Goal: Obtain resource: Download file/media

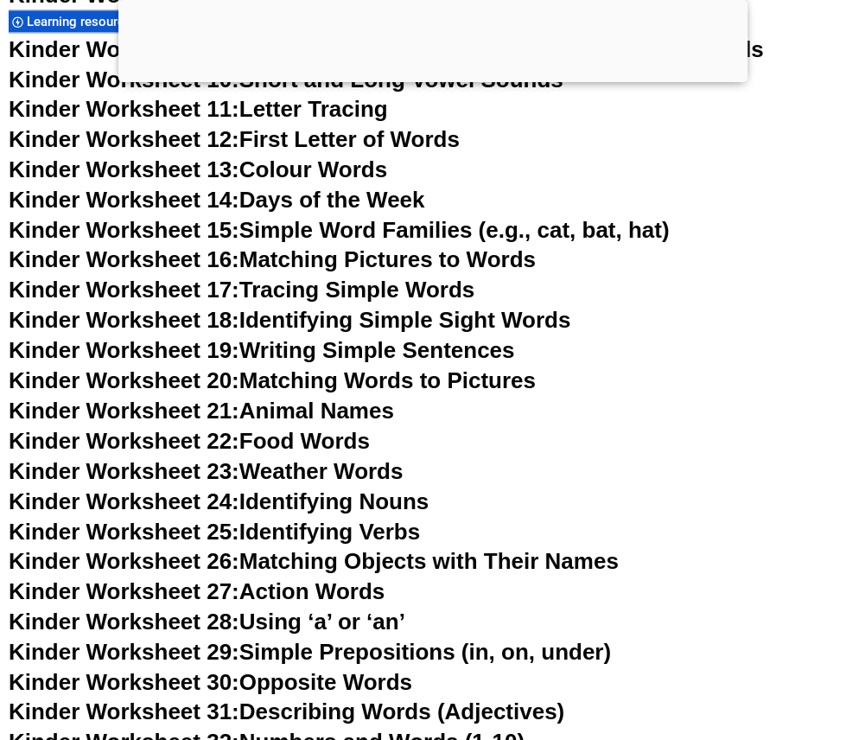
click at [438, 78] on div at bounding box center [432, 78] width 629 height 0
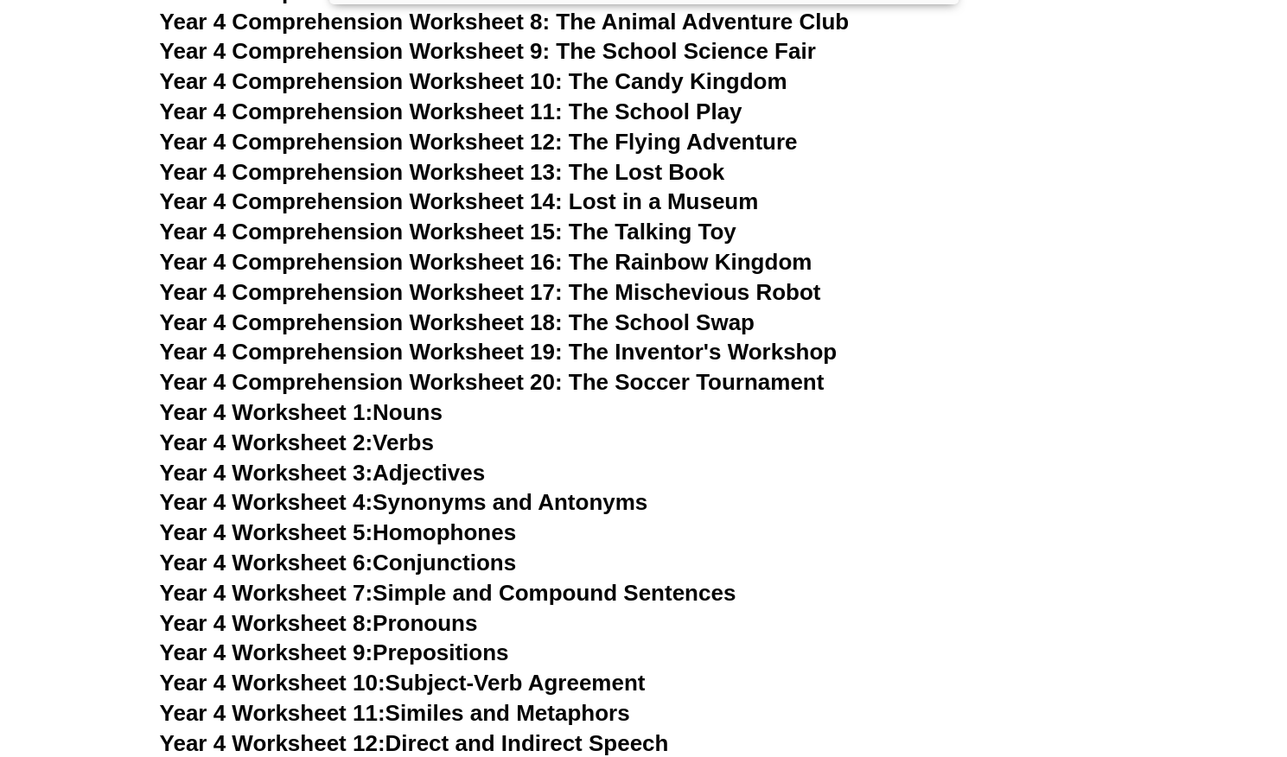
scroll to position [7305, 0]
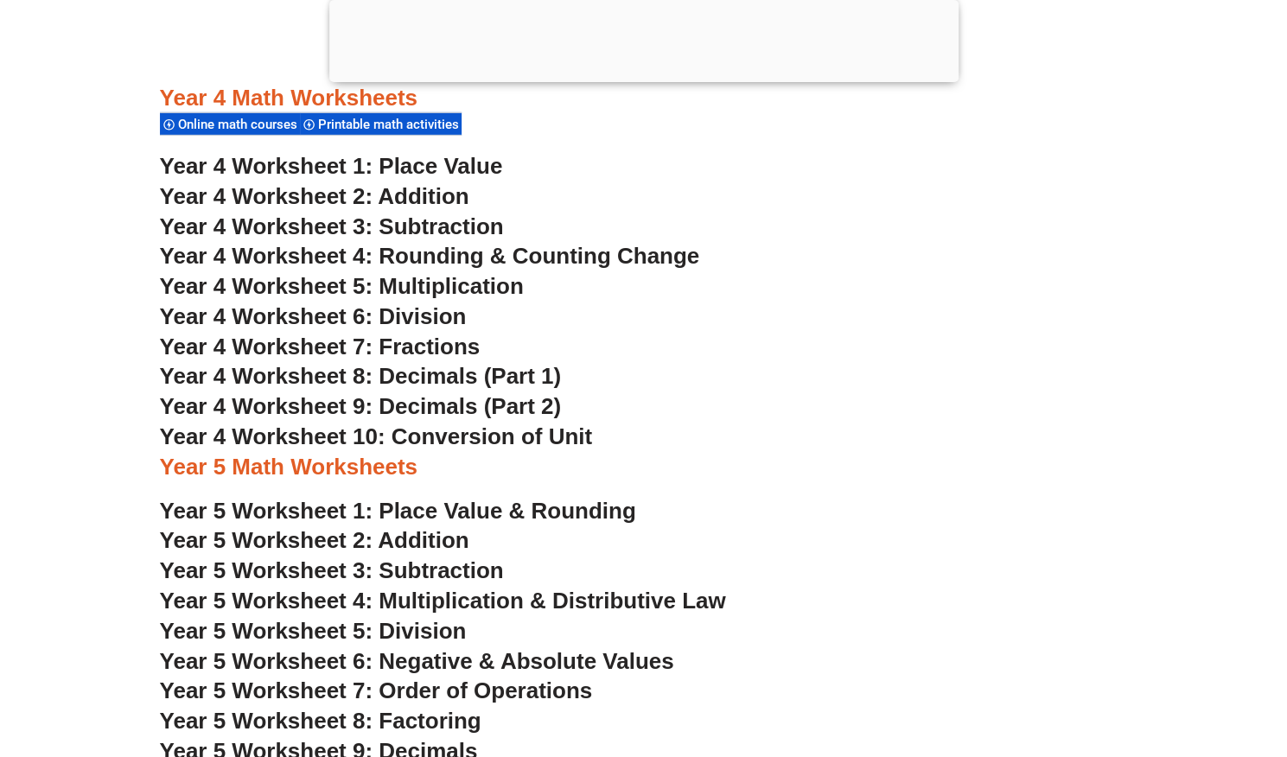
scroll to position [3186, 0]
click at [1019, 332] on h3 "Year 4 Worksheet 7: Fractions" at bounding box center [644, 346] width 968 height 29
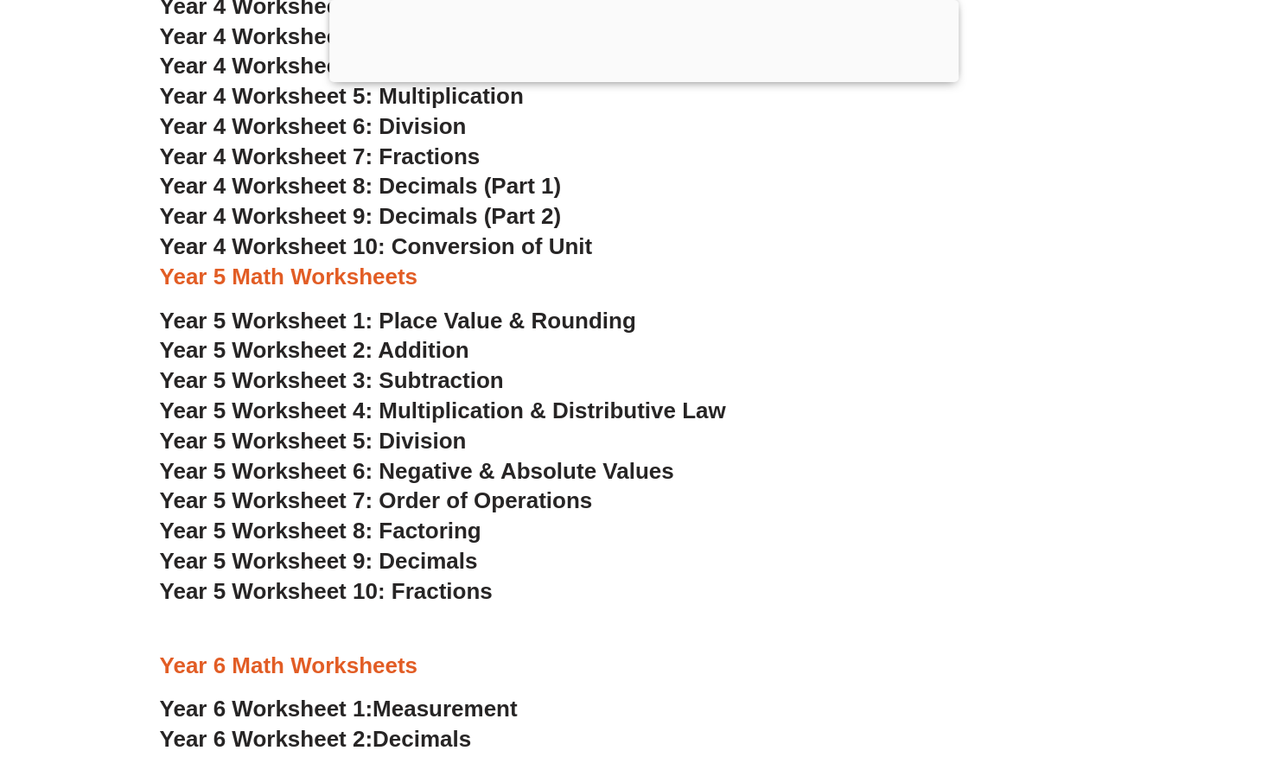
scroll to position [3374, 0]
click at [635, 78] on div at bounding box center [643, 78] width 629 height 0
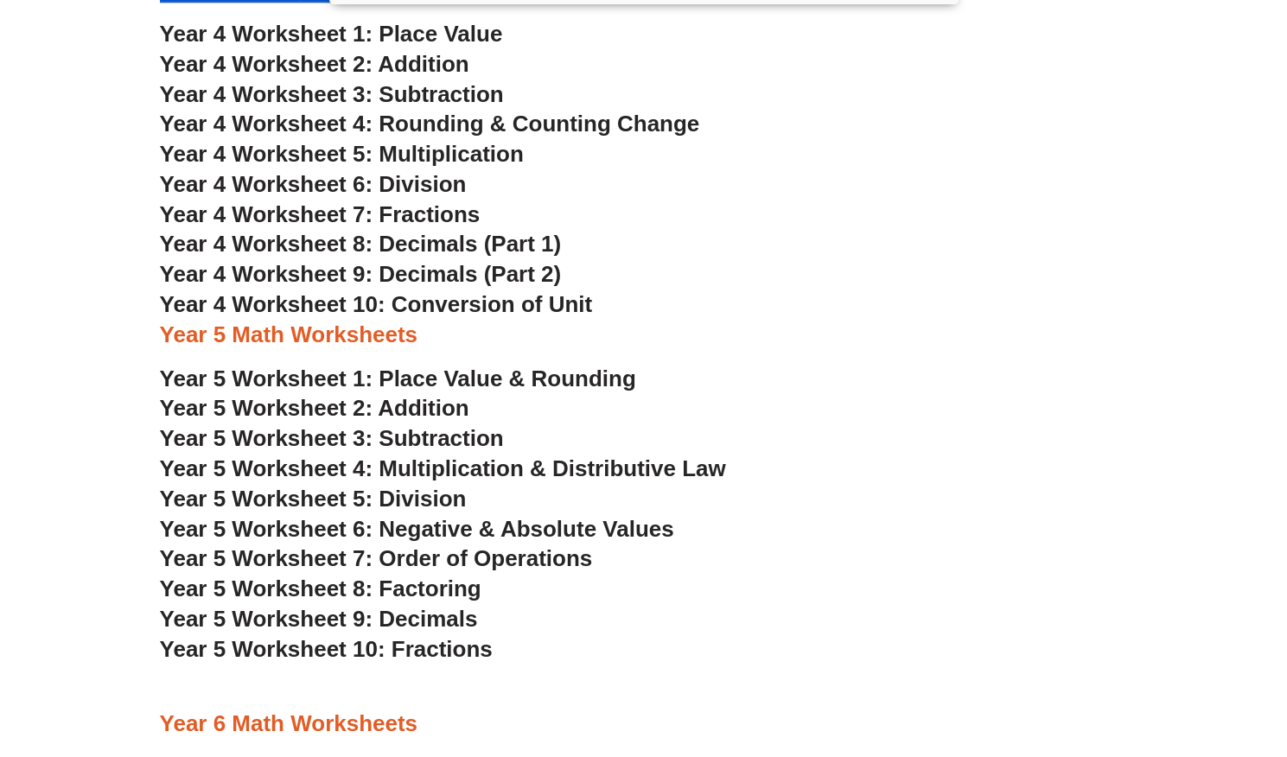
scroll to position [3237, 0]
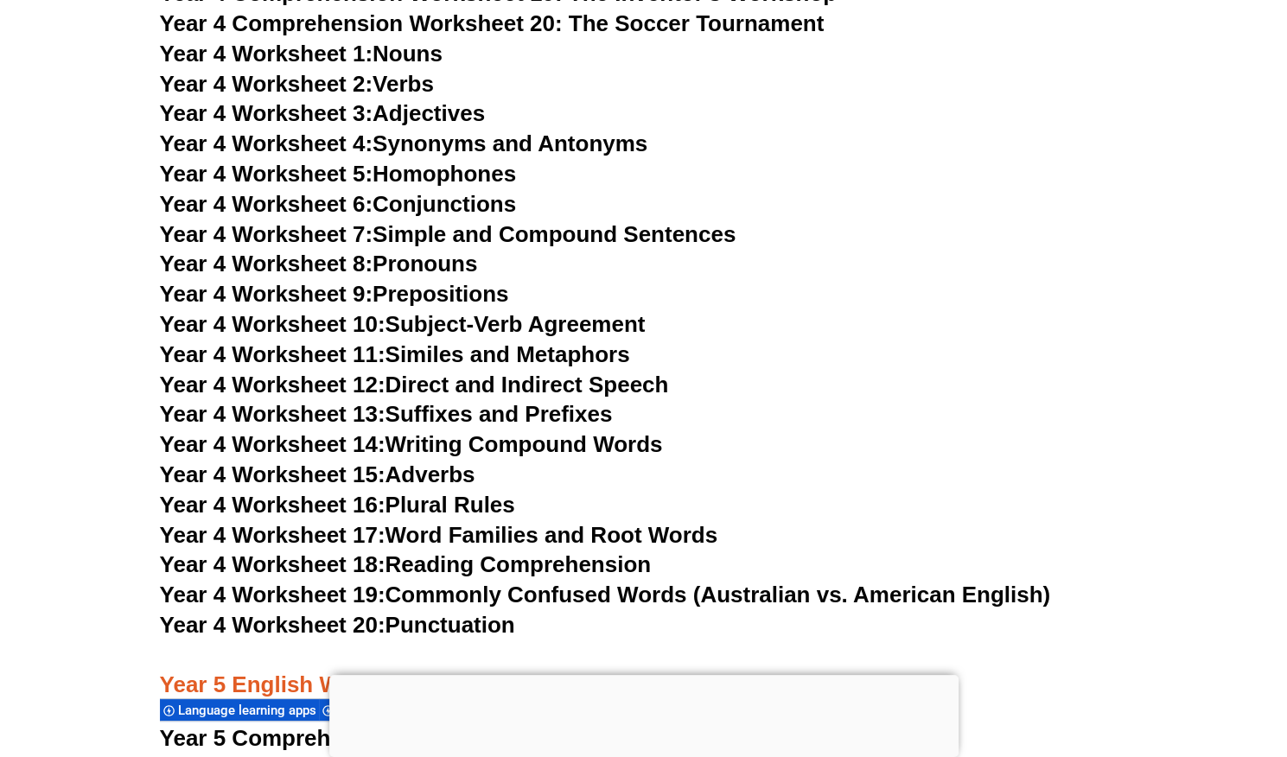
drag, startPoint x: 517, startPoint y: 323, endPoint x: 830, endPoint y: 347, distance: 313.8
click at [830, 347] on h3 "Year 4 Worksheet 11: Similes and Metaphors" at bounding box center [644, 355] width 968 height 29
click at [699, 406] on h3 "Year 4 Worksheet 13: Suffixes and Prefixes" at bounding box center [644, 414] width 968 height 29
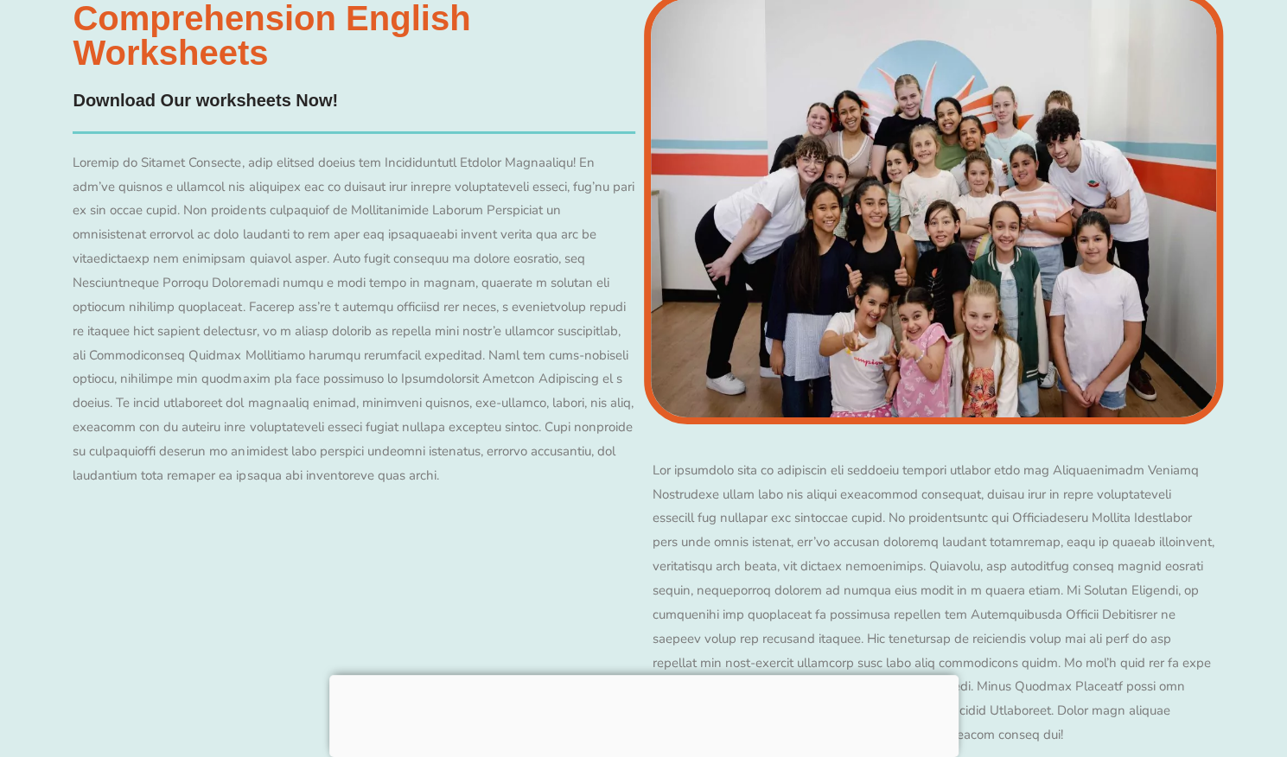
scroll to position [7426, 0]
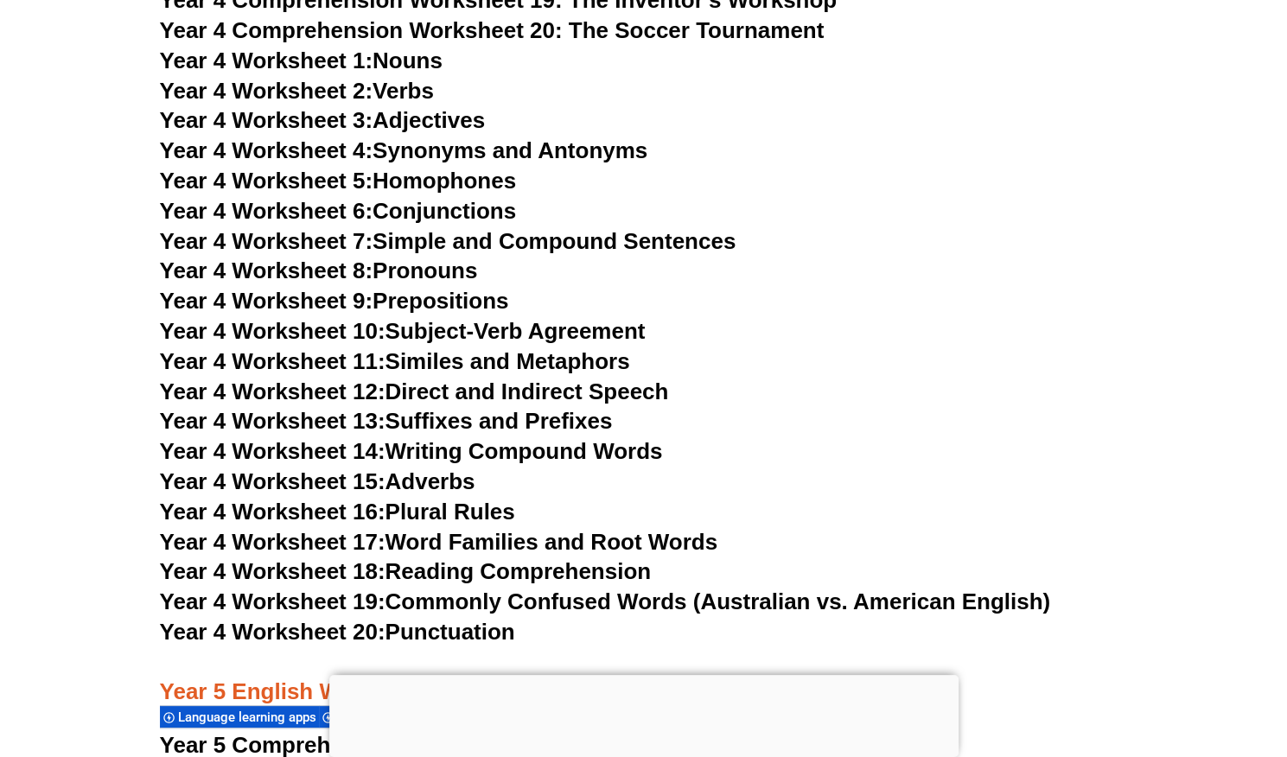
scroll to position [7417, 0]
